Goal: Task Accomplishment & Management: Manage account settings

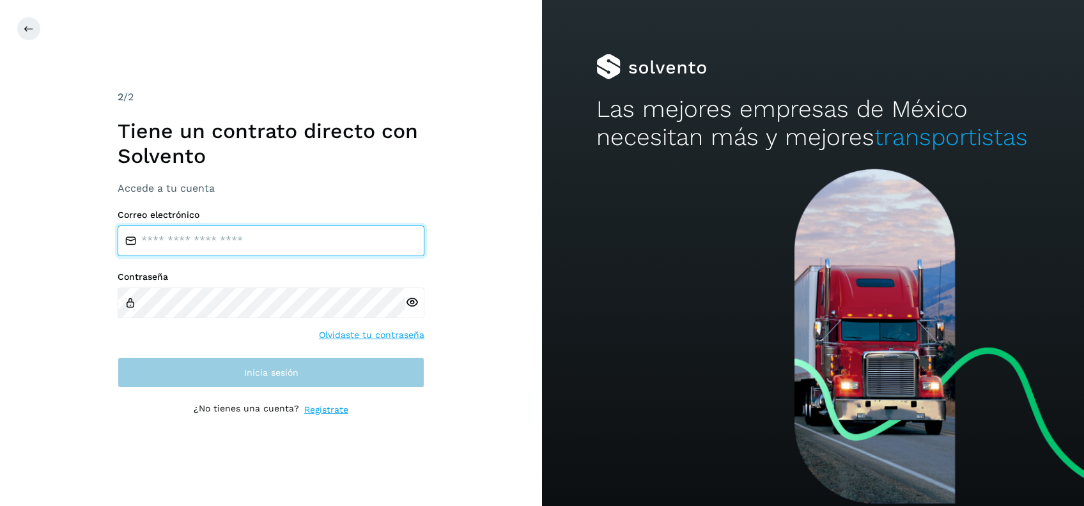
type input "**********"
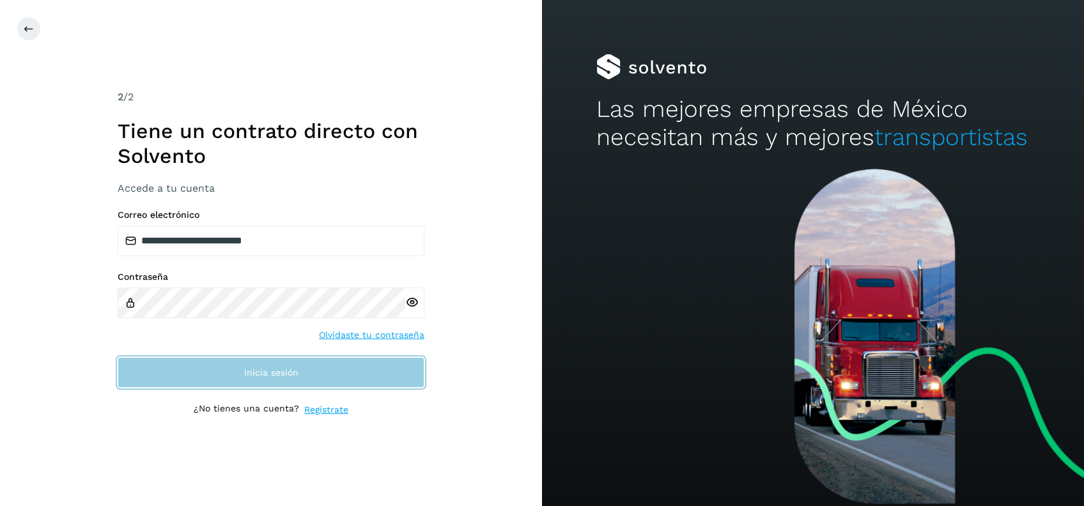
click at [277, 372] on span "Inicia sesión" at bounding box center [271, 372] width 54 height 9
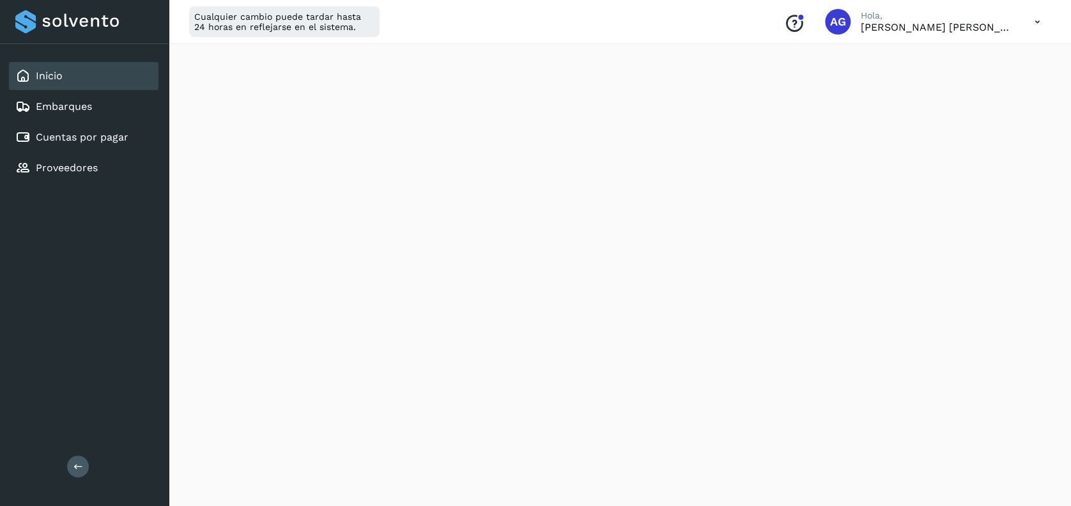
scroll to position [124, 0]
click at [73, 130] on div "Cuentas por pagar" at bounding box center [71, 137] width 113 height 15
click at [81, 78] on div "Inicio" at bounding box center [84, 76] width 150 height 28
click at [64, 112] on link "Embarques" at bounding box center [64, 106] width 56 height 12
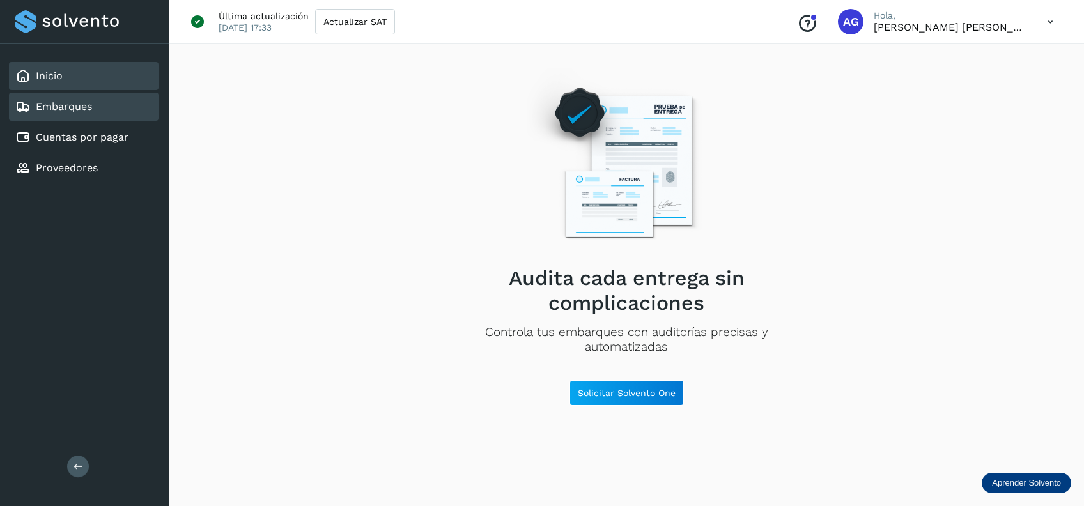
click at [77, 72] on div "Inicio" at bounding box center [84, 76] width 150 height 28
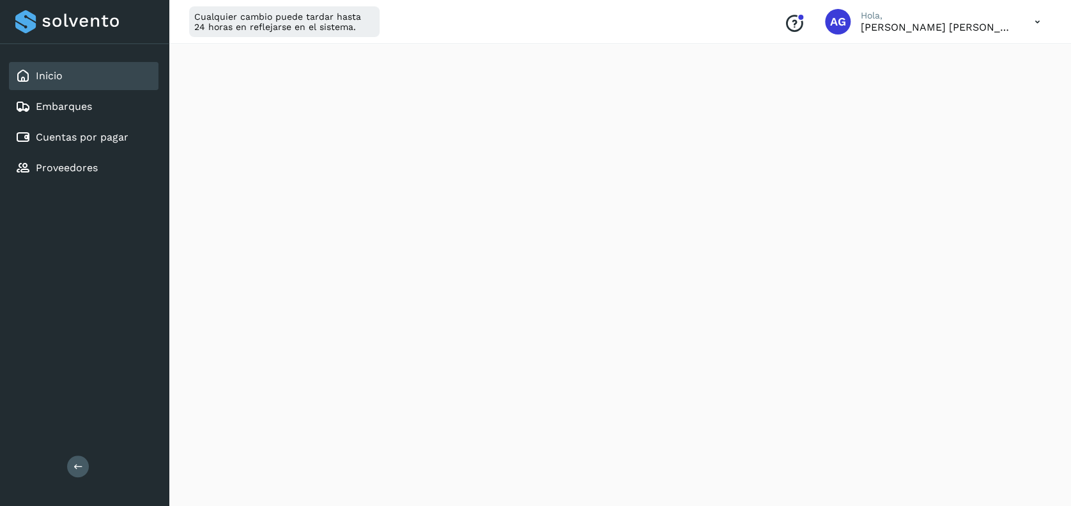
scroll to position [400, 0]
click at [110, 146] on div "Cuentas por pagar" at bounding box center [84, 137] width 150 height 28
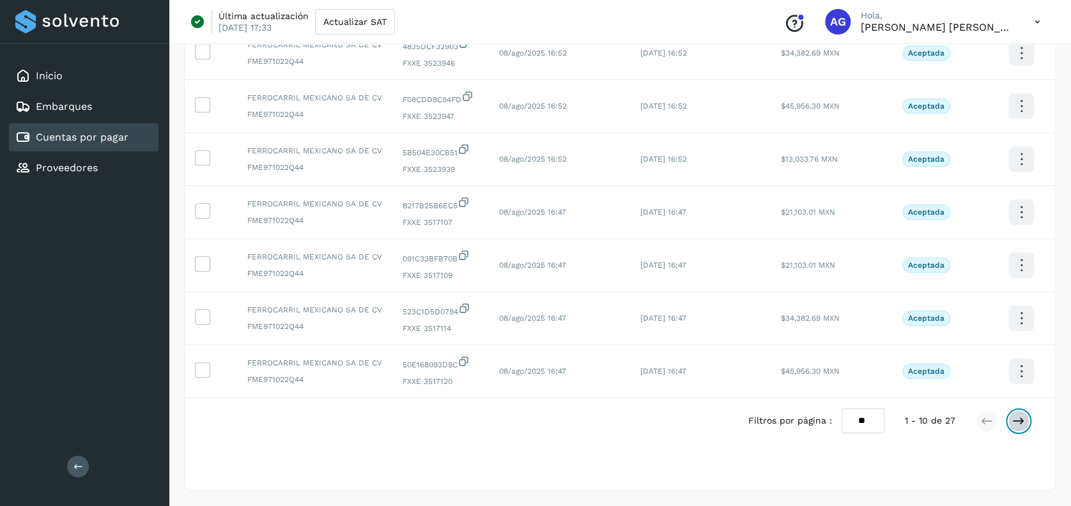
click at [1018, 415] on icon at bounding box center [1018, 421] width 13 height 13
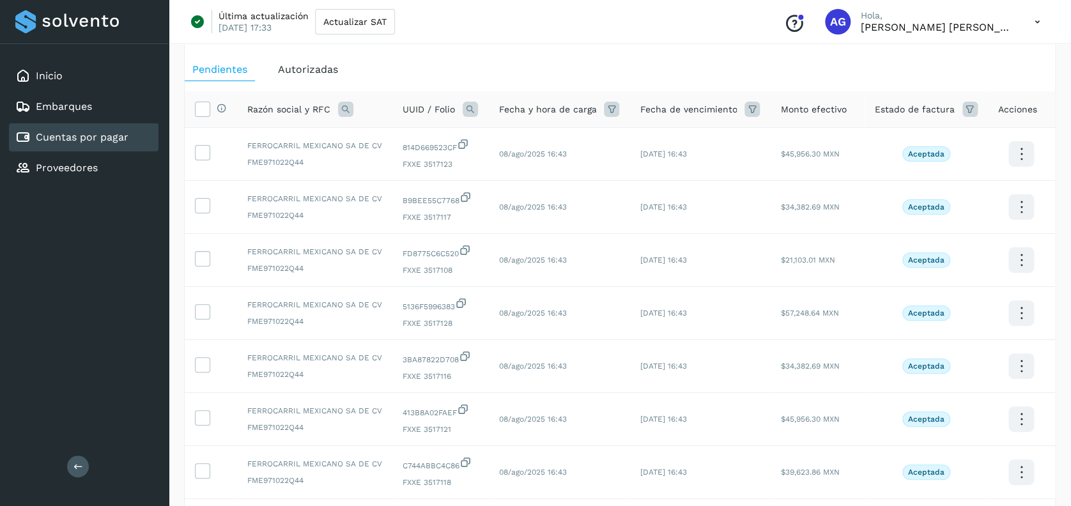
scroll to position [151, 0]
